Goal: Check status: Check status

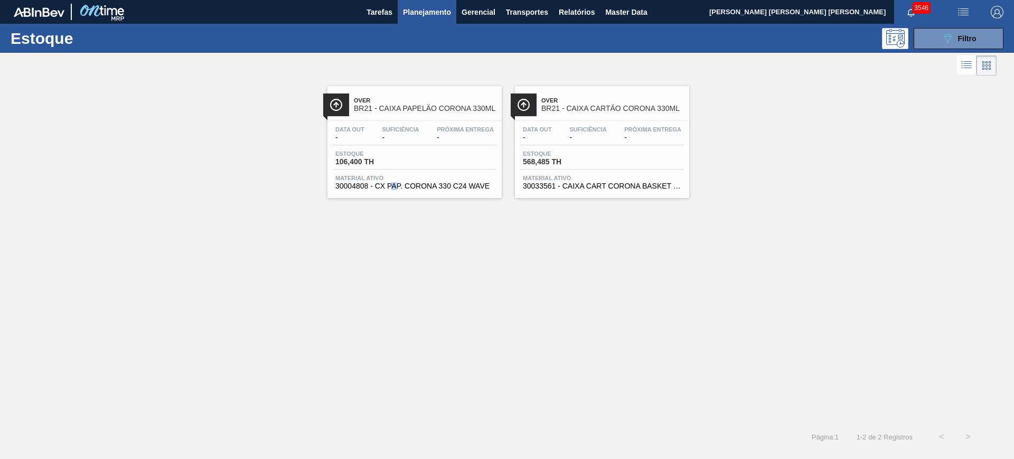
click at [955, 40] on div "089F7B8B-B2A5-4AFE-B5C0-19BA573D28AC Filtro" at bounding box center [958, 38] width 35 height 13
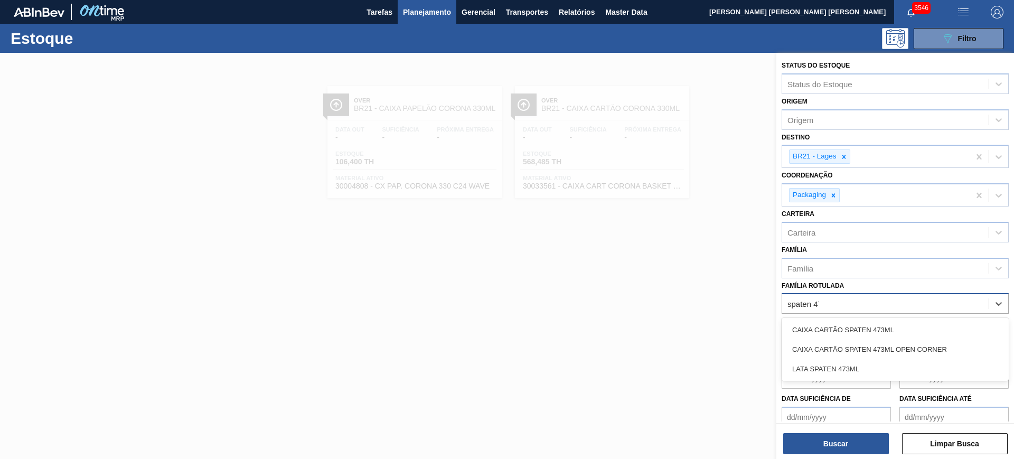
type Rotulada "spaten 473"
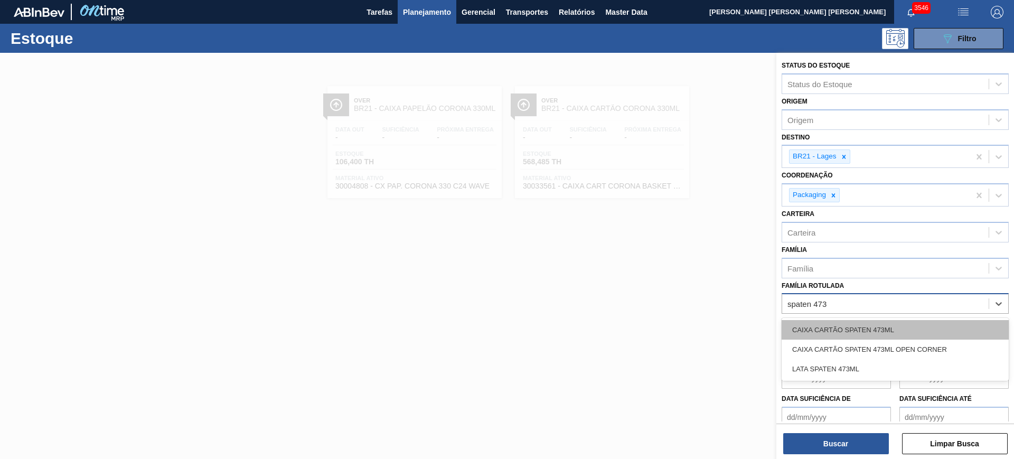
click at [921, 325] on div "CAIXA CARTÃO SPATEN 473ML" at bounding box center [895, 330] width 227 height 20
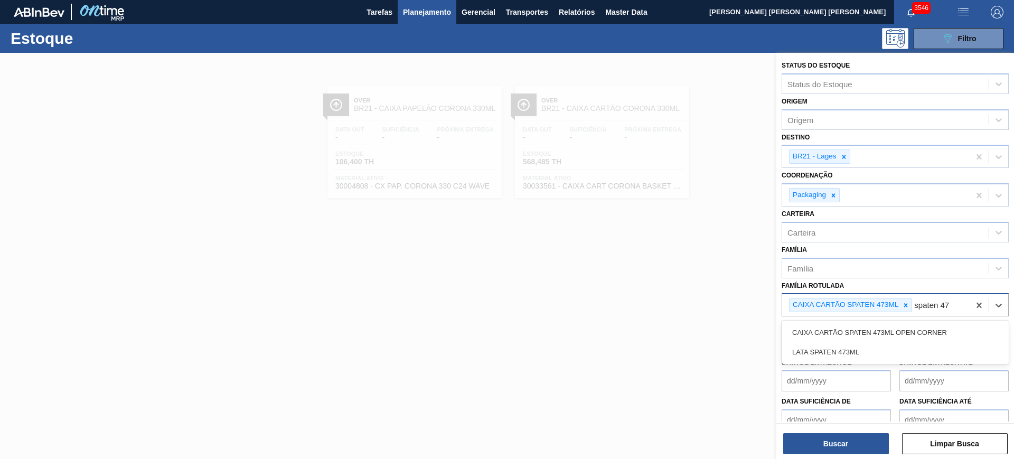
type Rotulada "spaten 473"
click at [922, 324] on div "CAIXA CARTÃO SPATEN 473ML OPEN CORNER" at bounding box center [895, 333] width 227 height 20
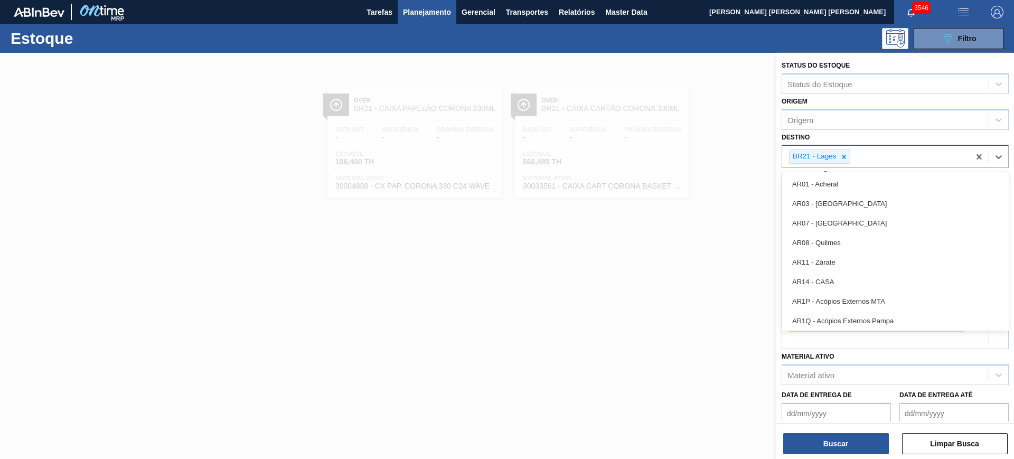
click at [850, 155] on div "BR21 - Lages" at bounding box center [819, 157] width 61 height 14
click at [846, 155] on icon at bounding box center [844, 156] width 7 height 7
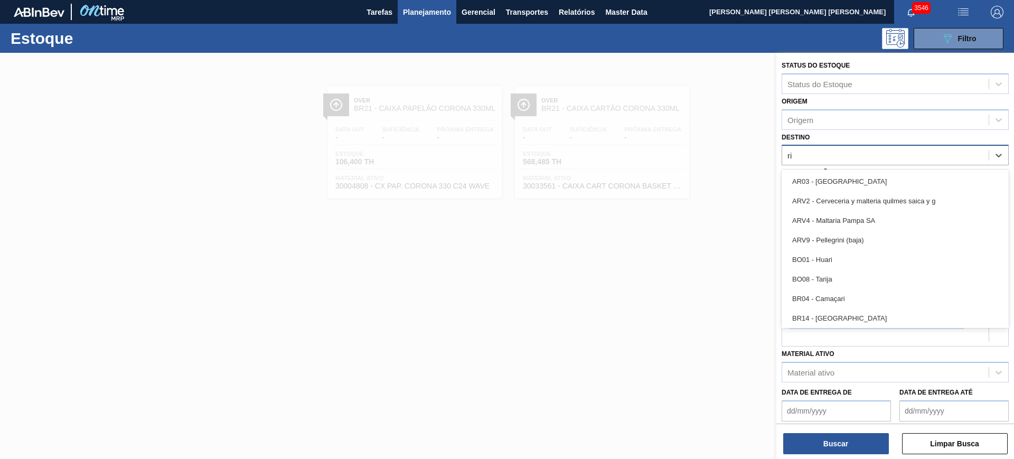
type input "rio"
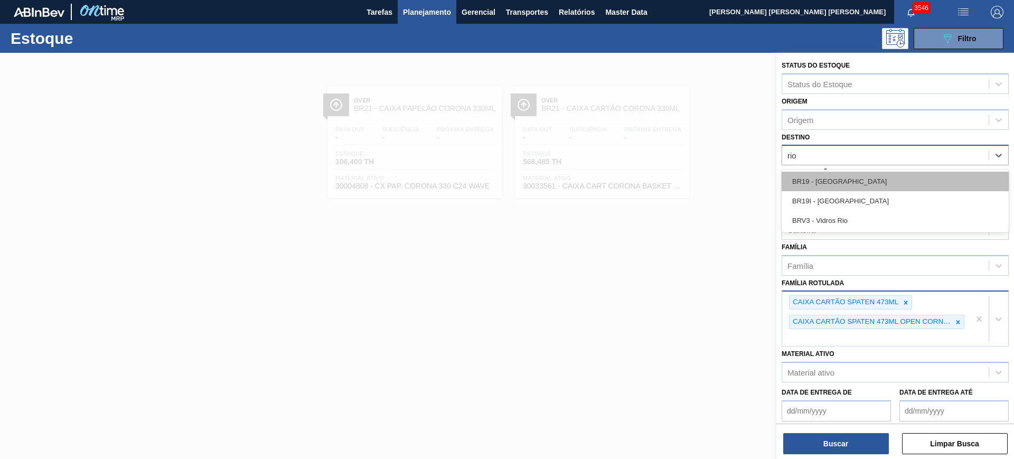
click at [858, 190] on div "BR19 - [GEOGRAPHIC_DATA]" at bounding box center [895, 182] width 227 height 20
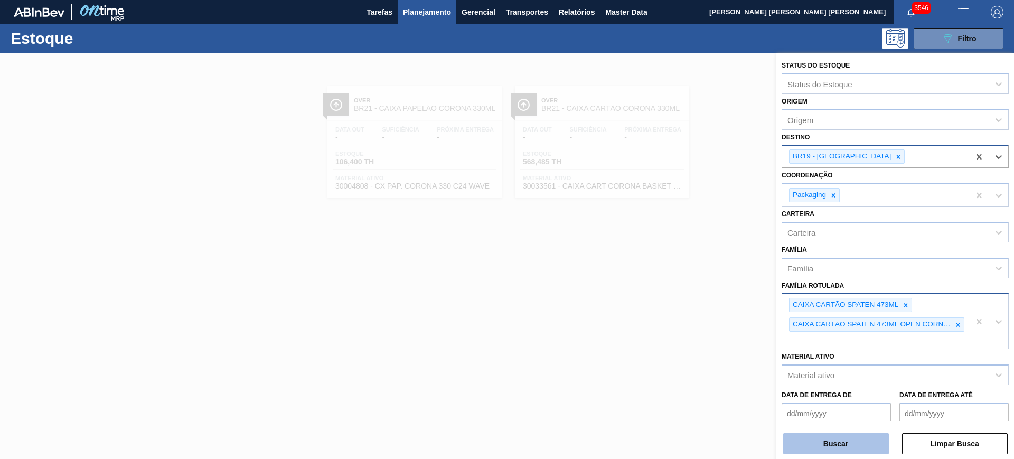
click at [857, 450] on button "Buscar" at bounding box center [836, 443] width 106 height 21
